Goal: Check status: Check status

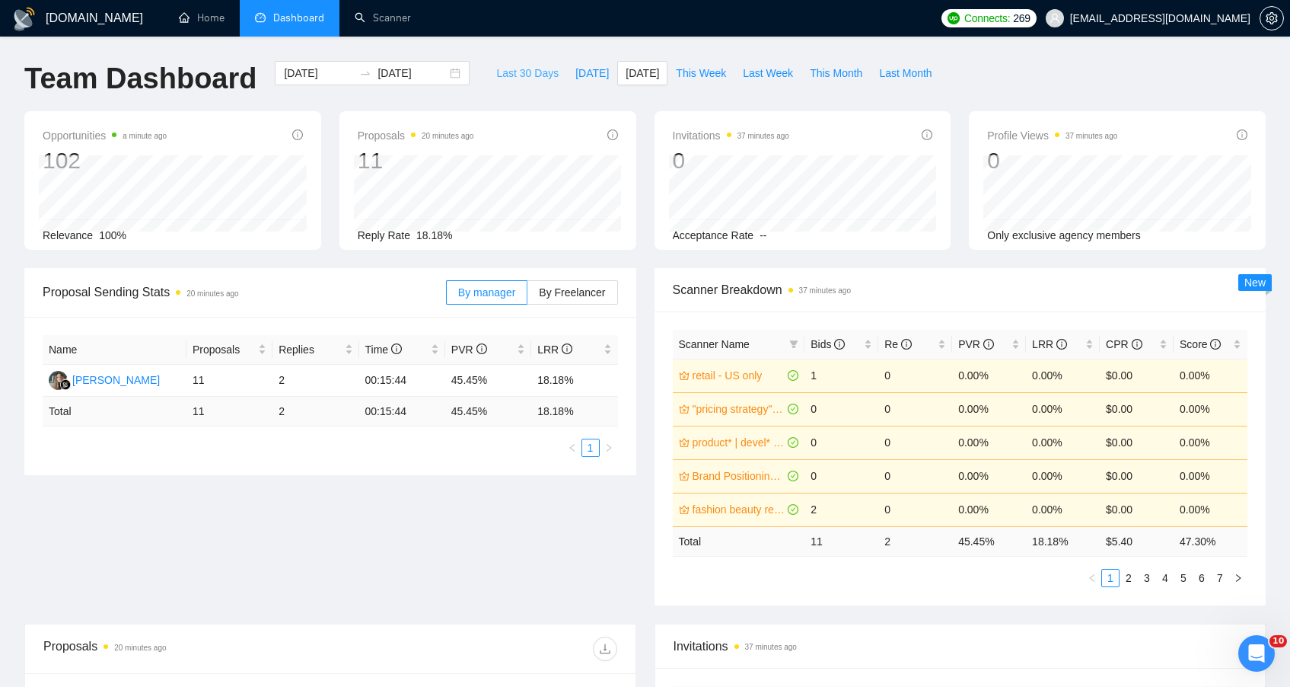
click at [506, 75] on span "Last 30 Days" at bounding box center [527, 73] width 62 height 17
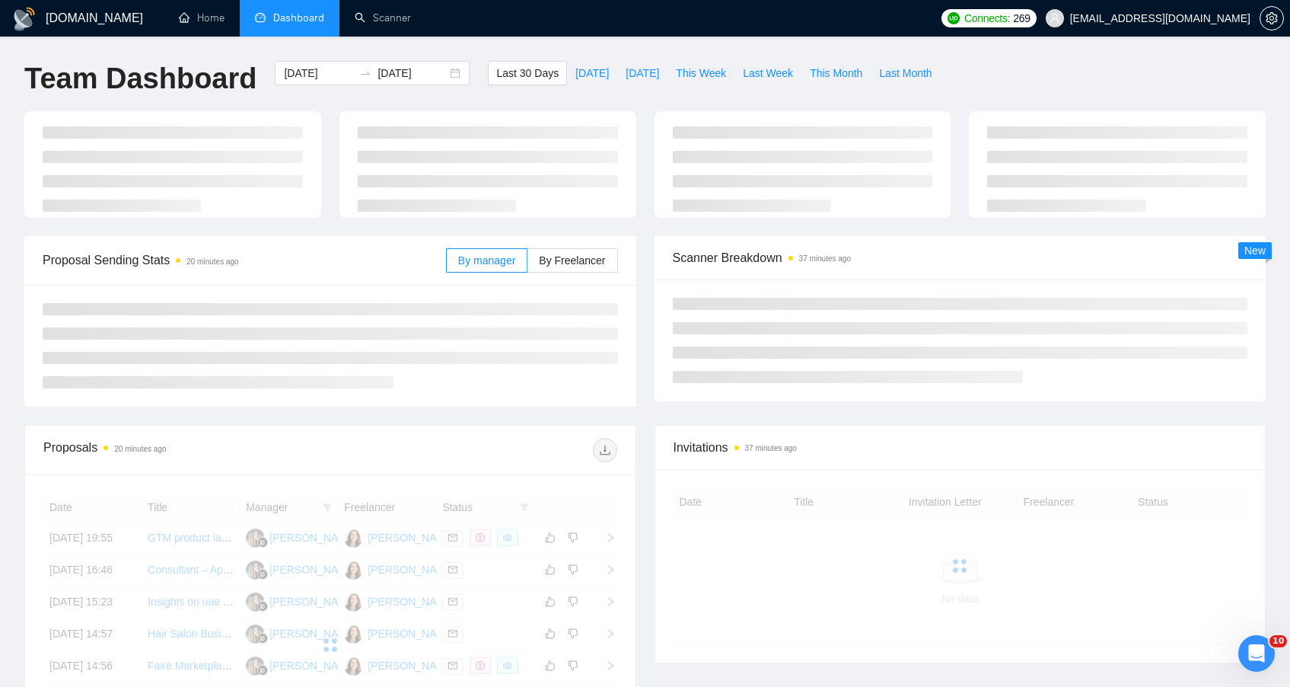
type input "[DATE]"
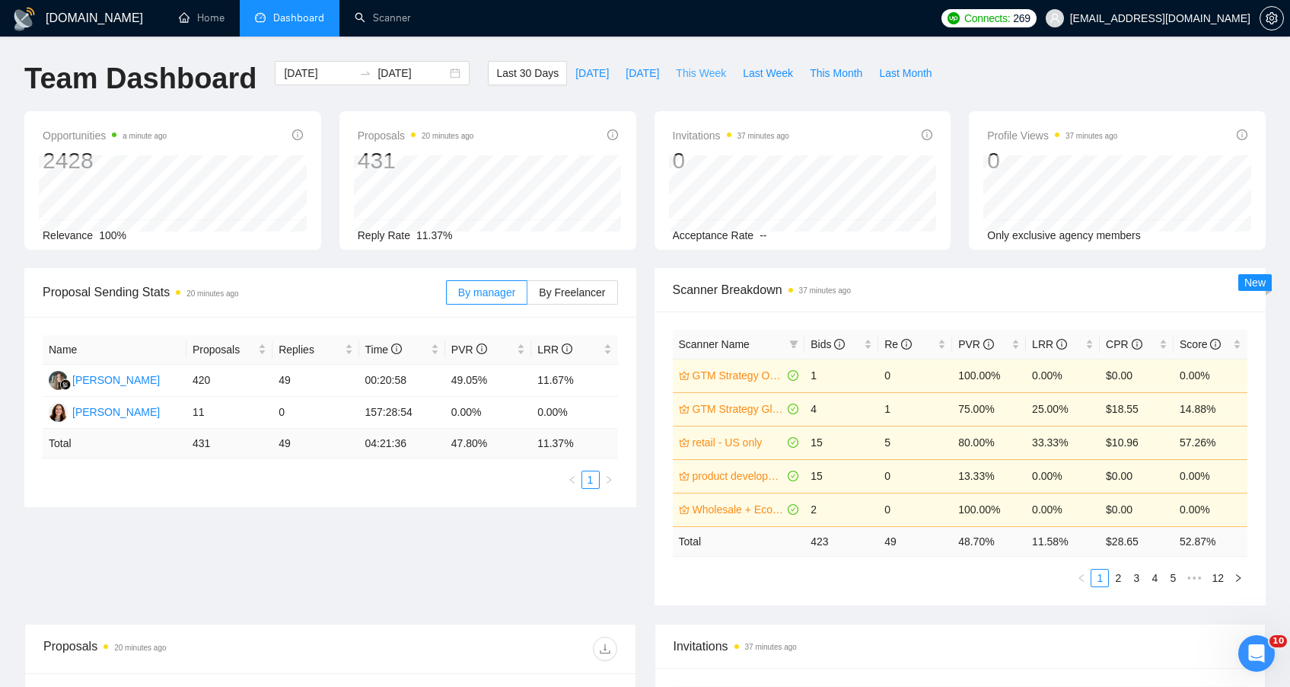
click at [726, 77] on span "This Week" at bounding box center [701, 73] width 50 height 17
type input "[DATE]"
